Goal: Task Accomplishment & Management: Use online tool/utility

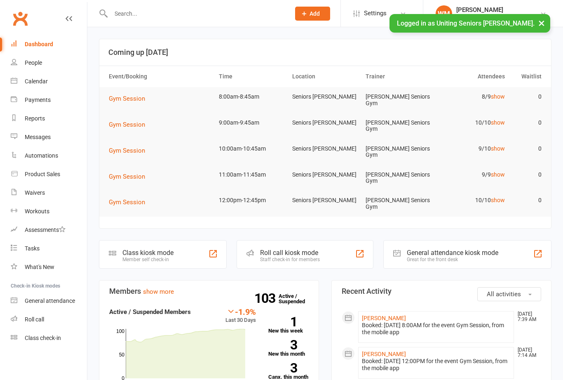
click at [71, 337] on link "Class check-in" at bounding box center [49, 338] width 76 height 19
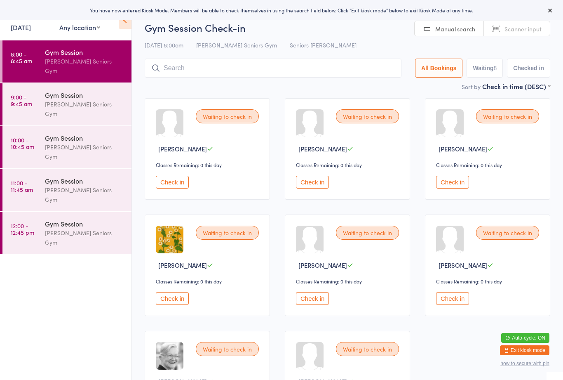
click at [520, 27] on span "Scanner input" at bounding box center [523, 29] width 37 height 8
click at [108, 99] on div "[PERSON_NAME] Seniors Gym" at bounding box center [85, 108] width 80 height 19
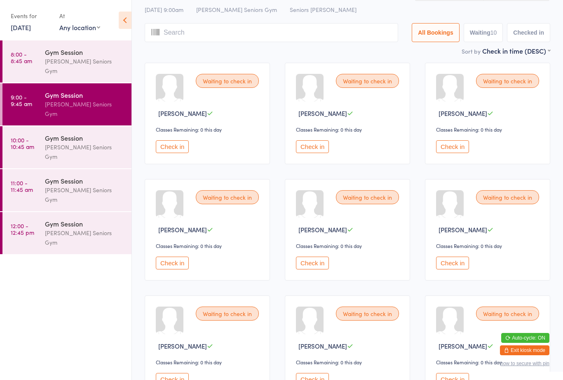
scroll to position [4, 0]
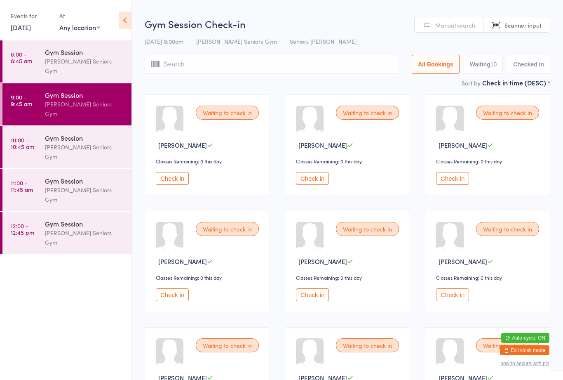
click at [97, 142] on div "[PERSON_NAME] Seniors Gym" at bounding box center [85, 151] width 80 height 19
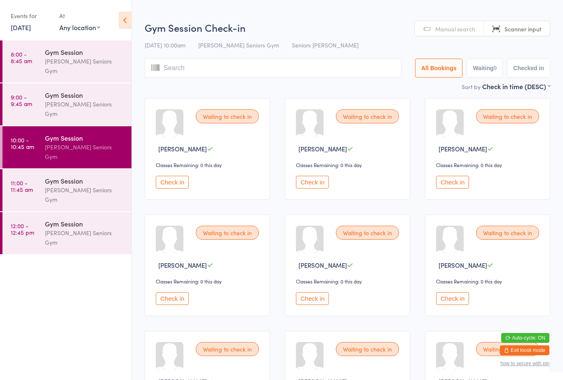
click at [105, 176] on div "Gym Session" at bounding box center [85, 180] width 80 height 9
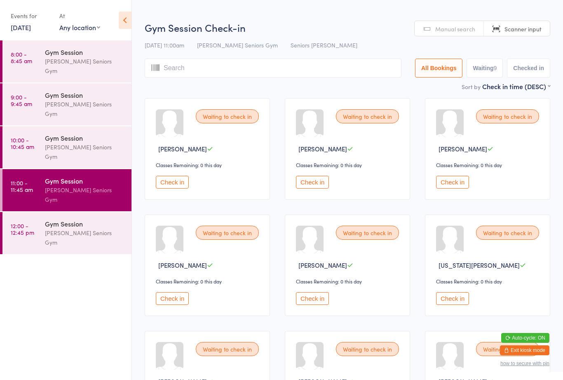
click at [87, 219] on div "Gym Session" at bounding box center [85, 223] width 80 height 9
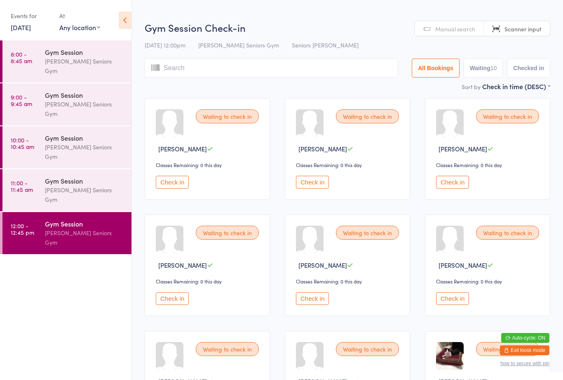
click at [92, 52] on div "Gym Session" at bounding box center [85, 51] width 80 height 9
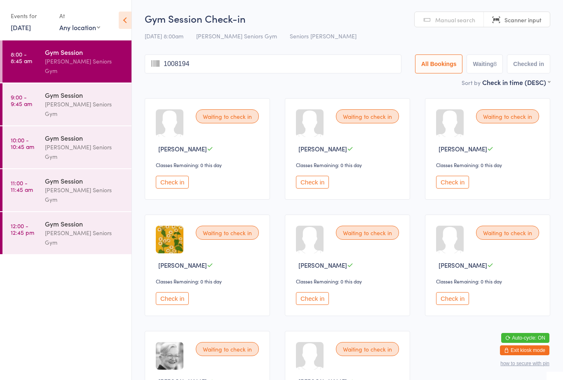
type input "10081942"
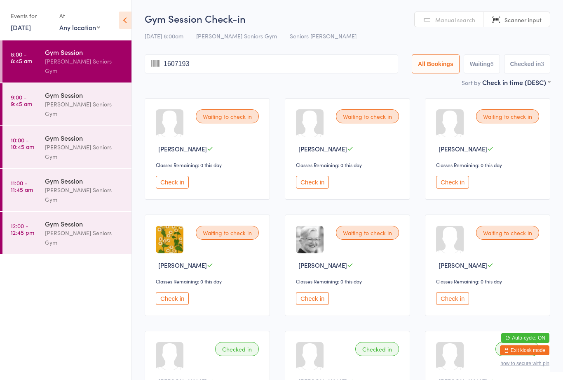
type input "16071935"
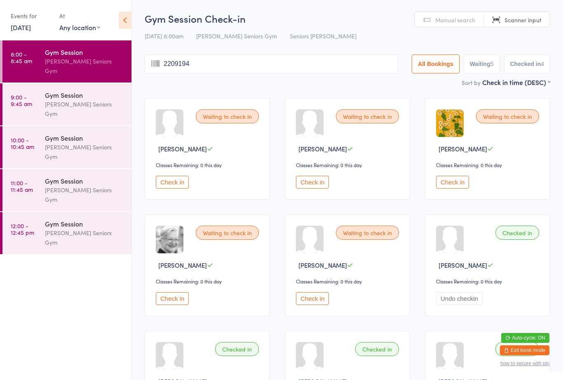
type input "22091944"
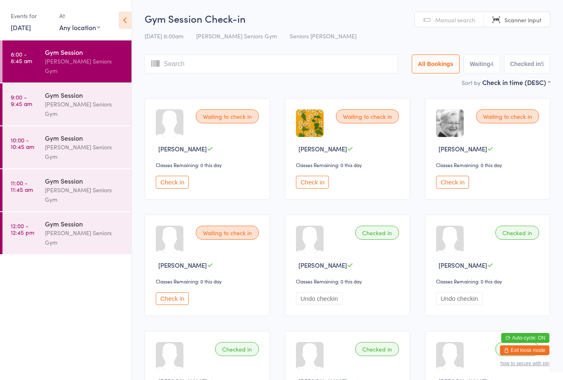
click at [166, 305] on button "Check in" at bounding box center [172, 298] width 33 height 13
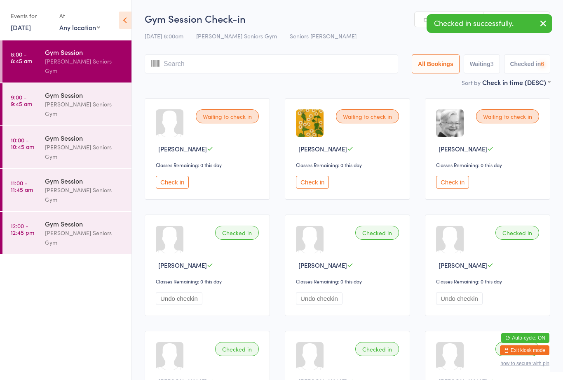
click at [173, 52] on div "Gym Session Check-in [DATE] 8:00am [PERSON_NAME] Seniors Gym Seniors Gym Leichh…" at bounding box center [348, 45] width 406 height 66
click at [188, 55] on input "search" at bounding box center [272, 63] width 254 height 19
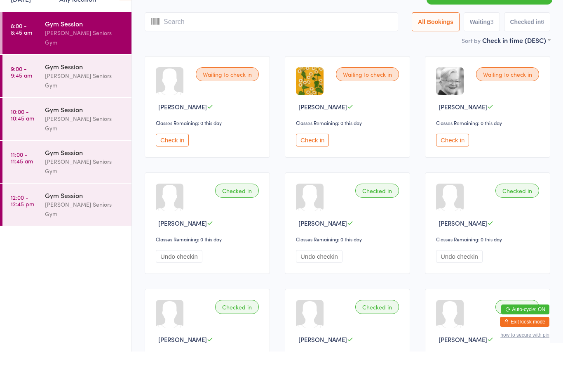
scroll to position [27, 0]
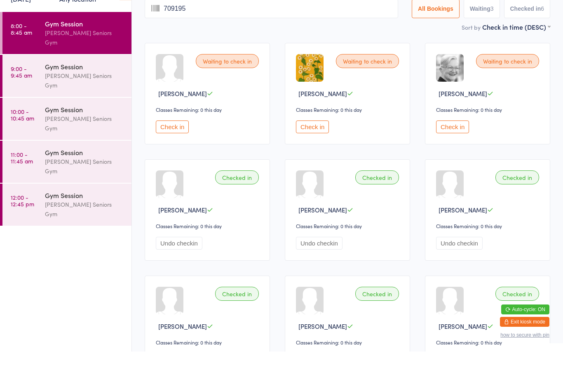
type input "7091954"
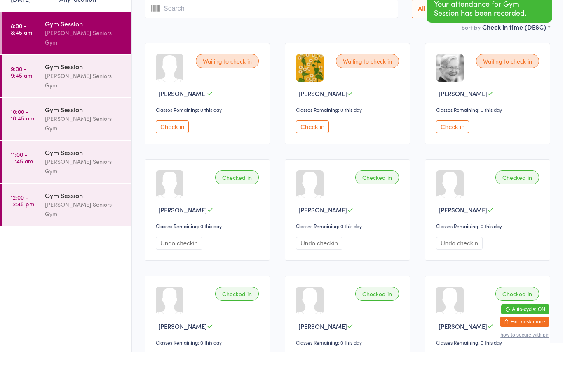
scroll to position [0, 0]
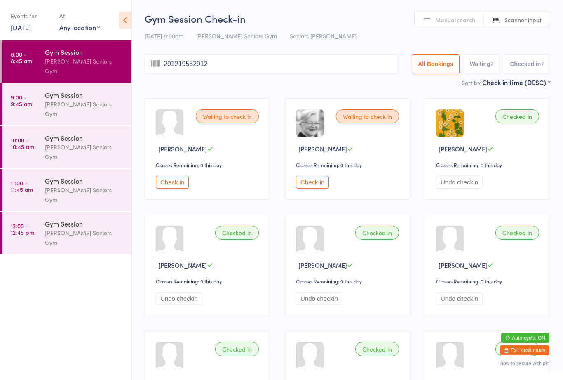
type input "2912195529121"
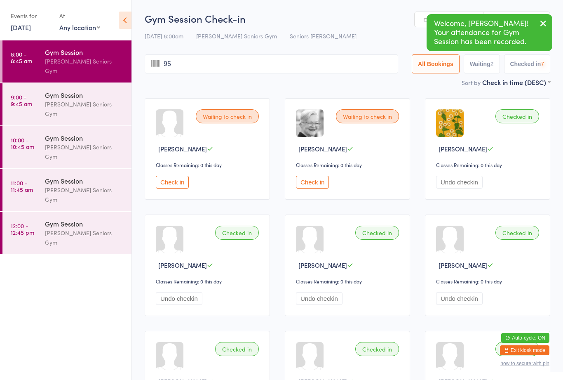
type input "955"
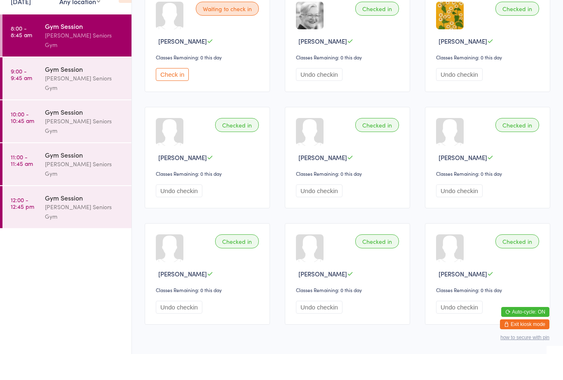
scroll to position [104, 0]
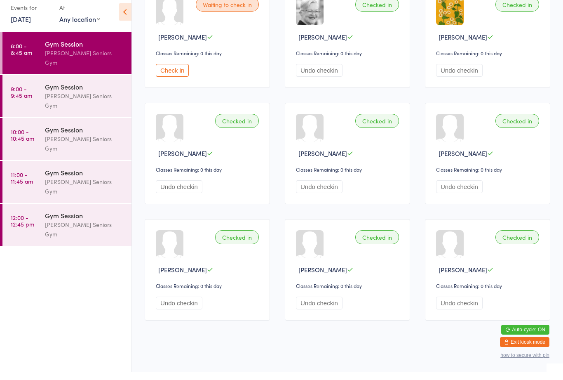
click at [82, 99] on div "[PERSON_NAME] Seniors Gym" at bounding box center [85, 108] width 80 height 19
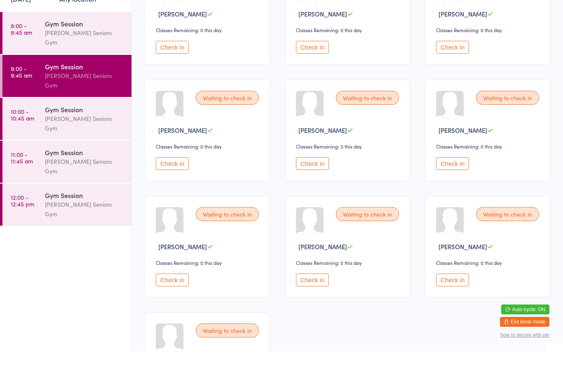
scroll to position [107, 0]
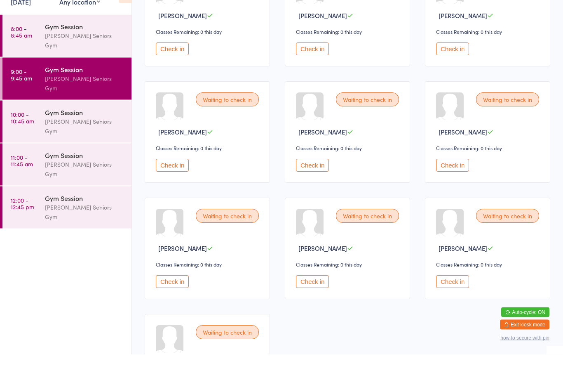
click at [117, 379] on body "You have now entered Kiosk Mode. Members will be able to check themselves in us…" at bounding box center [281, 180] width 563 height 535
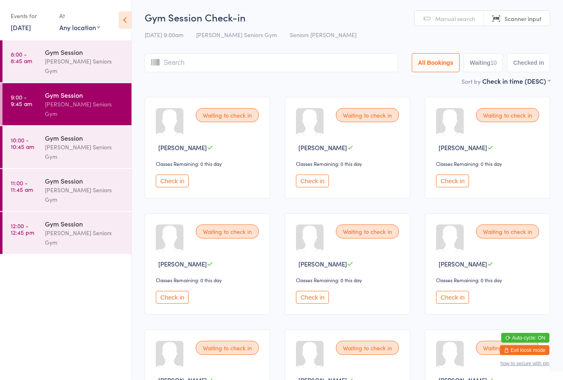
click at [215, 49] on div "Gym Session Check-in [DATE] 9:00am [PERSON_NAME] Seniors Gym Seniors Gym Leichh…" at bounding box center [348, 44] width 406 height 66
click at [197, 61] on input "search" at bounding box center [272, 62] width 254 height 19
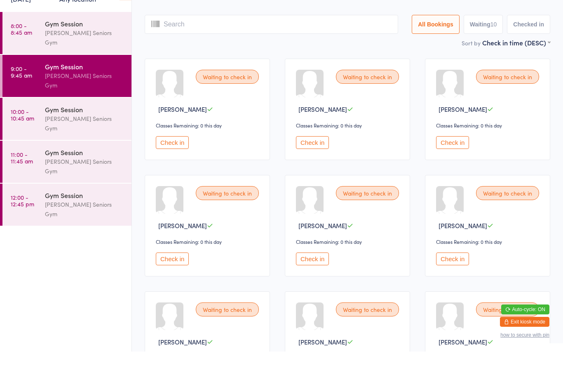
scroll to position [27, 0]
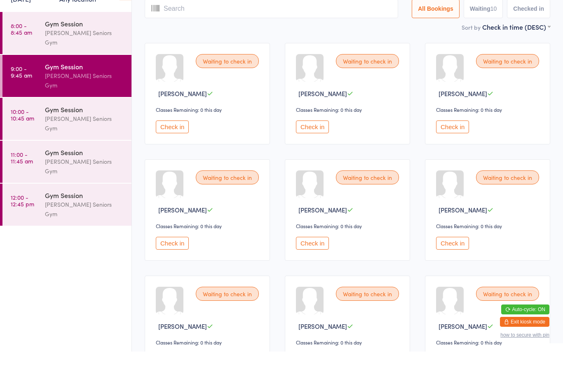
click at [23, 222] on time "12:00 - 12:45 pm" at bounding box center [23, 228] width 24 height 13
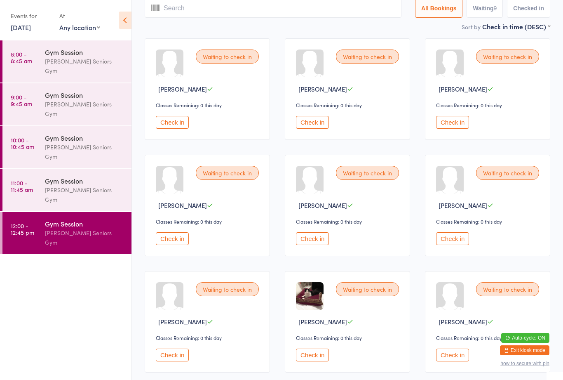
scroll to position [57, 0]
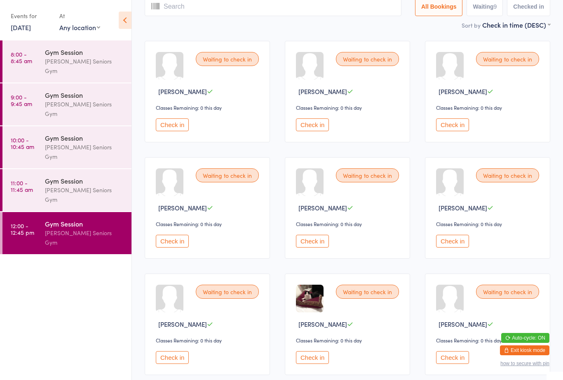
click at [57, 60] on div "[PERSON_NAME] Seniors Gym" at bounding box center [85, 65] width 80 height 19
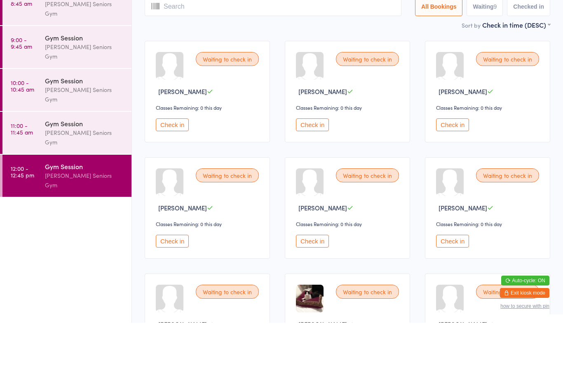
scroll to position [0, 0]
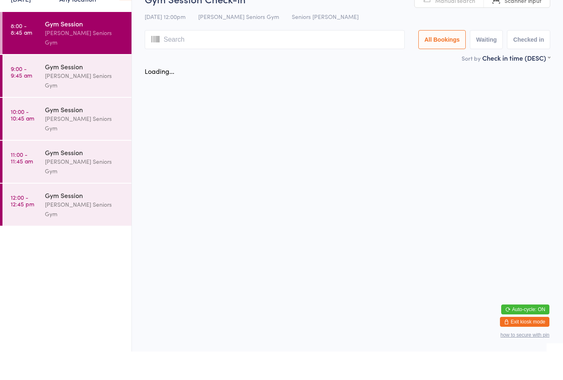
click at [62, 90] on div "Gym Session" at bounding box center [85, 94] width 80 height 9
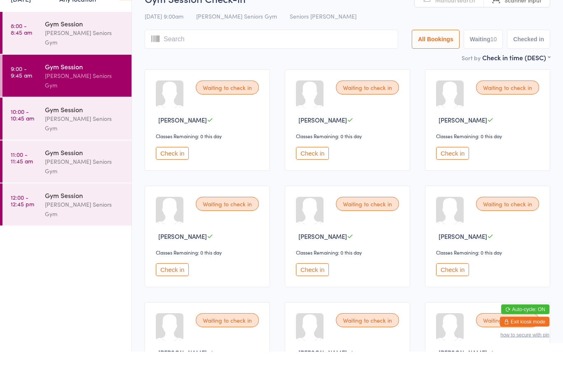
click at [87, 40] on div "Gym Session [PERSON_NAME] Seniors Gym" at bounding box center [88, 61] width 87 height 42
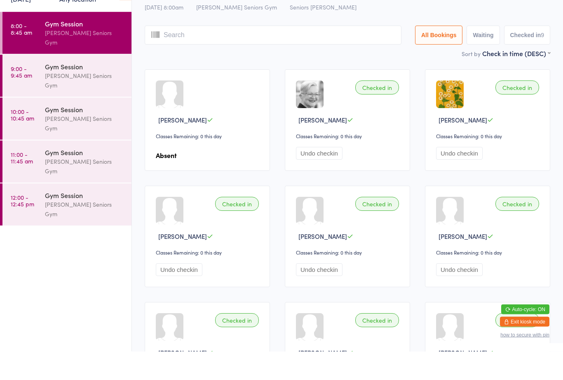
click at [89, 83] on div "Gym Session [PERSON_NAME] Seniors Gym" at bounding box center [88, 104] width 87 height 42
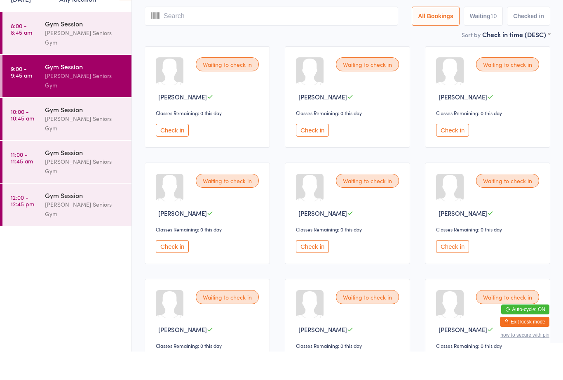
scroll to position [24, 0]
type input "29121942"
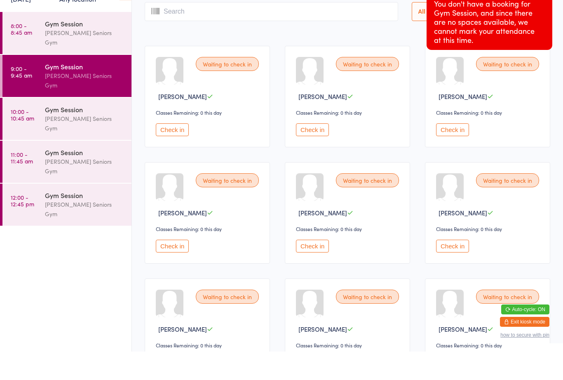
scroll to position [0, 0]
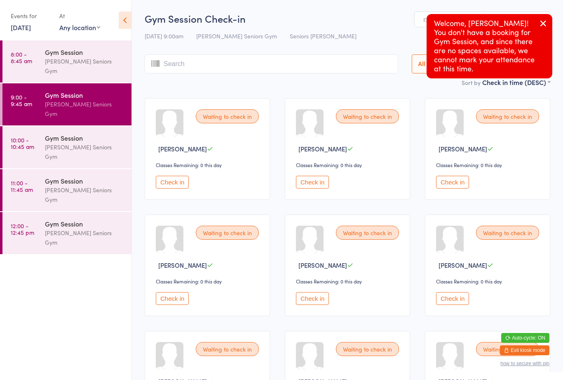
click at [84, 61] on div "[PERSON_NAME] Seniors Gym" at bounding box center [85, 65] width 80 height 19
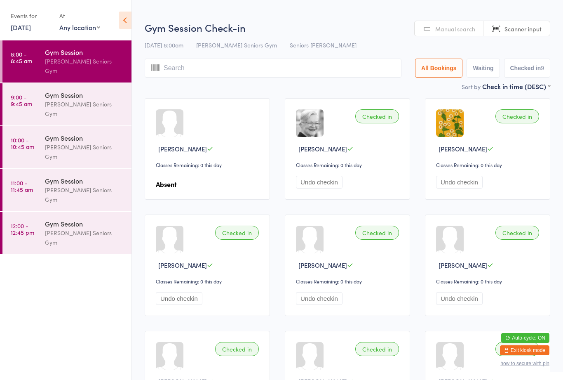
click at [82, 99] on div "[PERSON_NAME] Seniors Gym" at bounding box center [85, 108] width 80 height 19
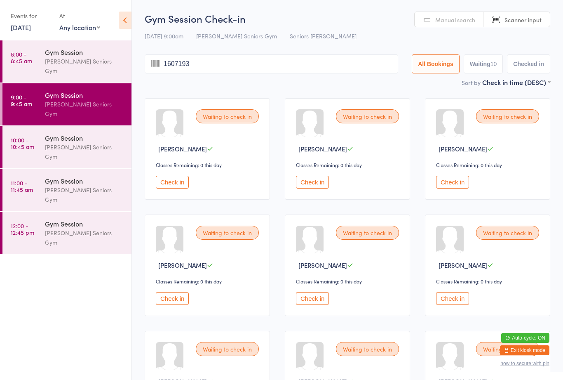
type input "16071935"
type input "21031946"
